Goal: Task Accomplishment & Management: Manage account settings

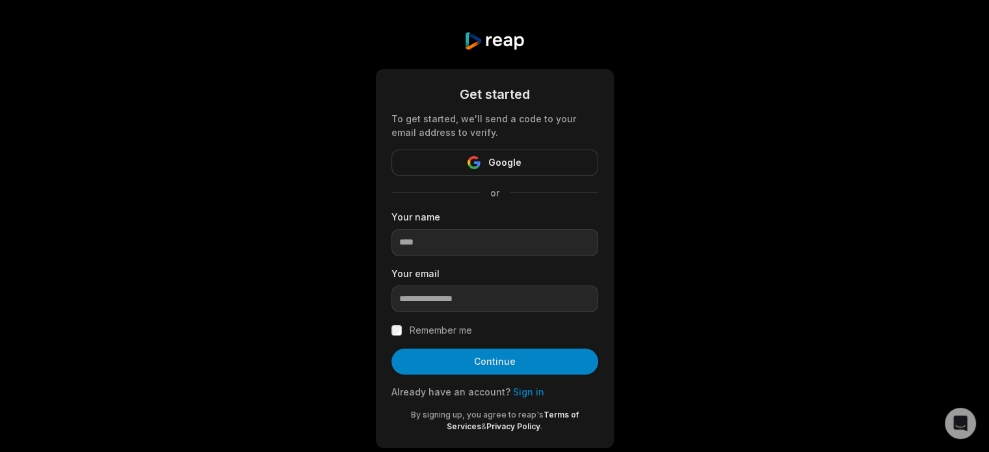
click at [509, 218] on label "Your name" at bounding box center [494, 217] width 207 height 14
click at [514, 389] on link "Sign in" at bounding box center [528, 391] width 31 height 11
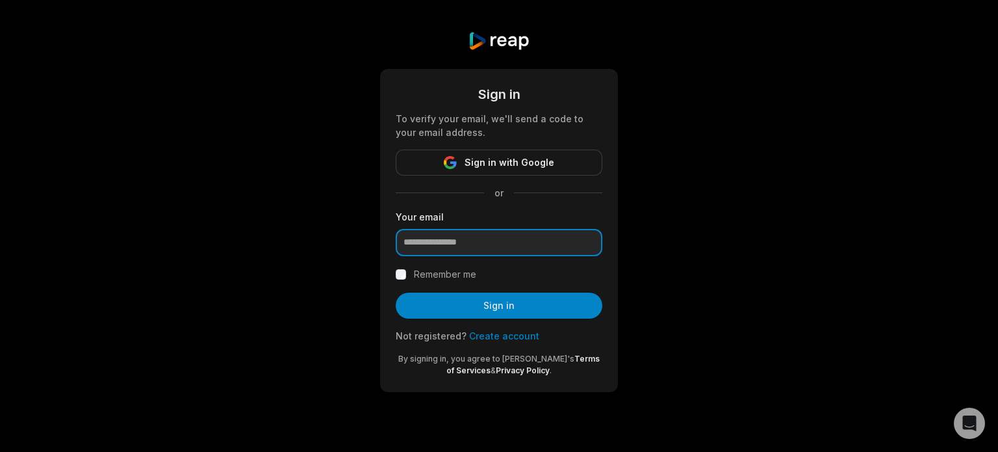
click at [445, 244] on input "email" at bounding box center [499, 242] width 207 height 27
click at [411, 239] on input "email" at bounding box center [499, 242] width 207 height 27
click at [354, 270] on div "Sign in To verify your email, we'll send a code to your email address. Sign in …" at bounding box center [499, 211] width 998 height 423
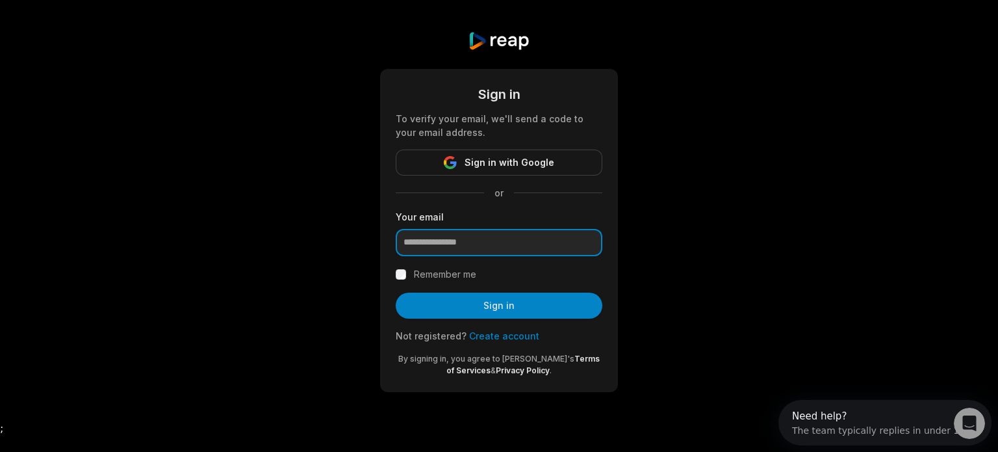
click at [429, 241] on input "email" at bounding box center [499, 242] width 207 height 27
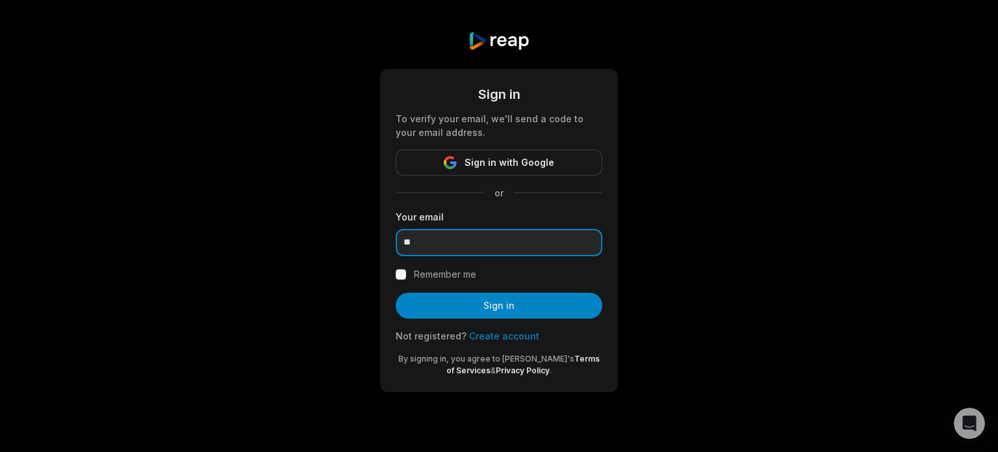
type input "*"
type input "**********"
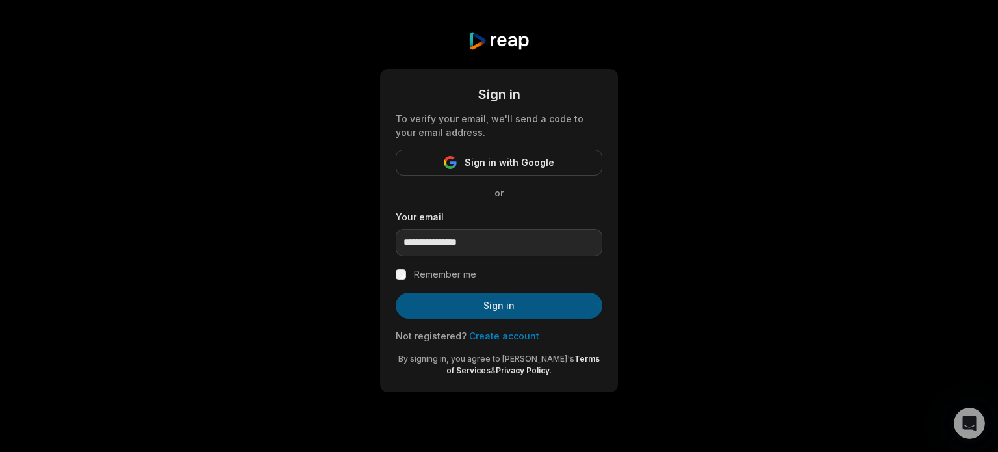
click at [478, 309] on button "Sign in" at bounding box center [499, 306] width 207 height 26
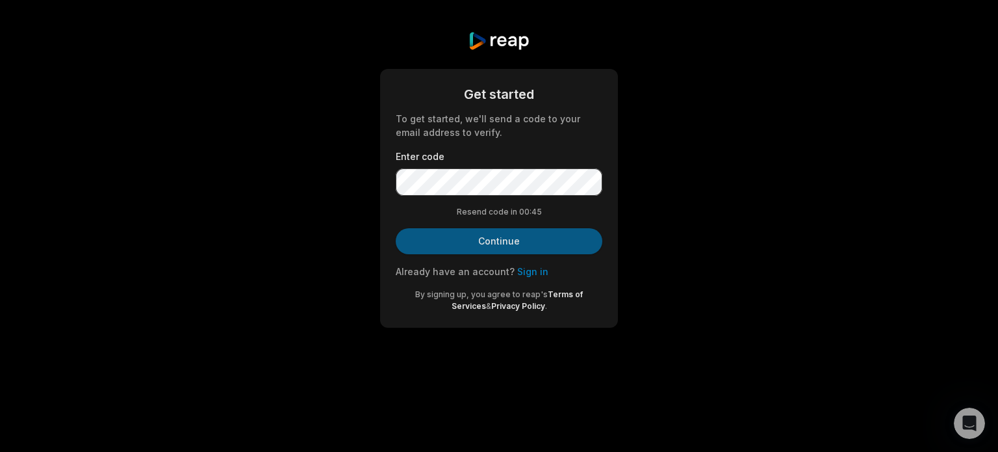
click at [514, 242] on button "Continue" at bounding box center [499, 241] width 207 height 26
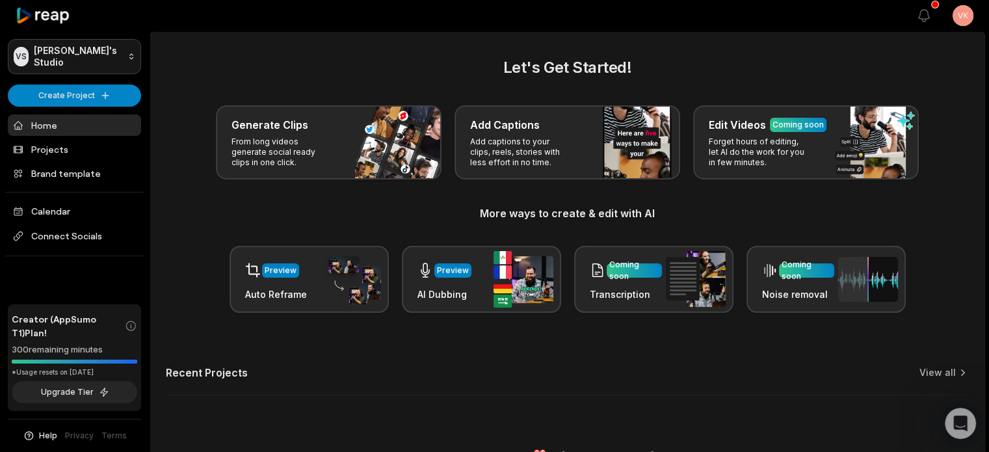
click at [93, 64] on html "VS [PERSON_NAME]'s Studio Create Project Home Projects Brand template Calendar …" at bounding box center [494, 226] width 989 height 452
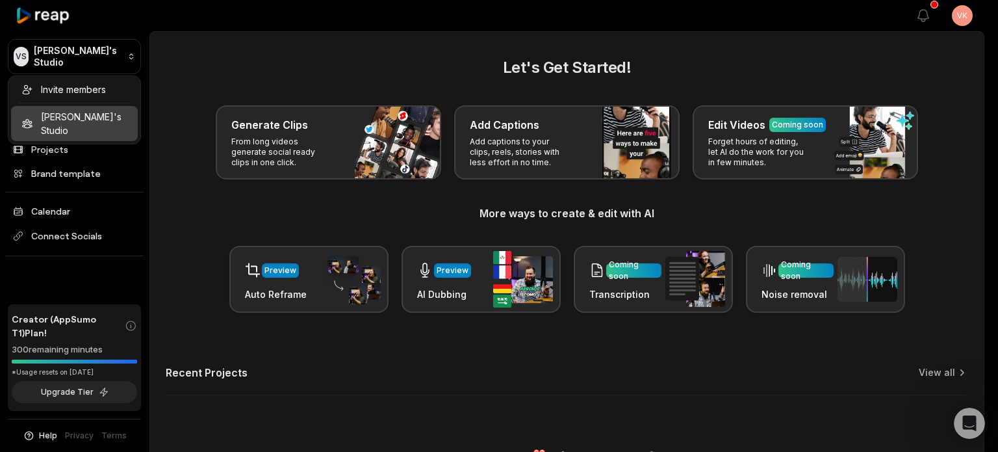
click at [953, 22] on html "VS [PERSON_NAME]'s Studio Create Project Home Projects Brand template Calendar …" at bounding box center [499, 226] width 998 height 452
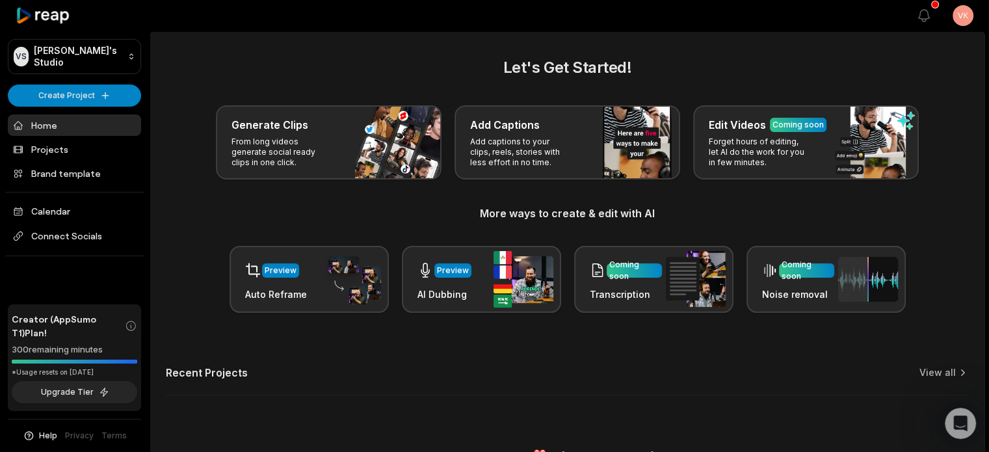
click at [955, 15] on html "VS [PERSON_NAME]'s Studio Create Project Home Projects Brand template Calendar …" at bounding box center [494, 226] width 989 height 452
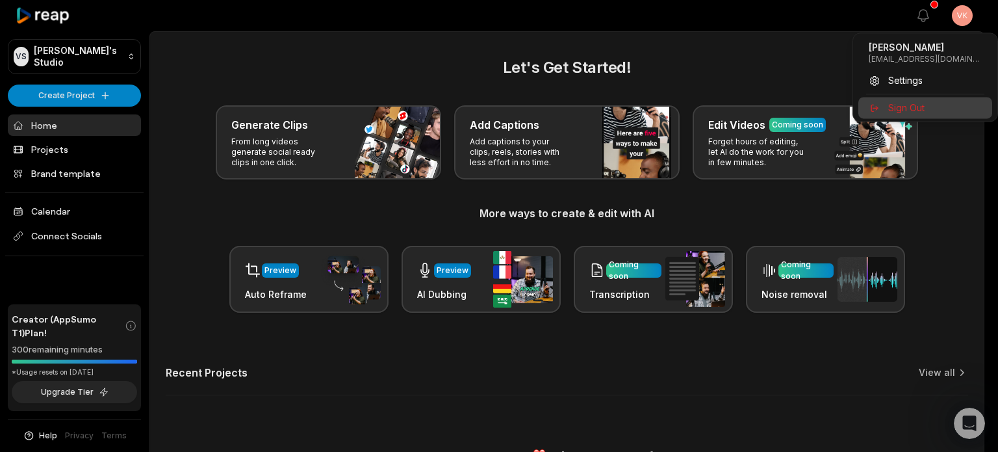
click at [904, 109] on span "Sign Out" at bounding box center [907, 108] width 36 height 14
